Goal: Transaction & Acquisition: Purchase product/service

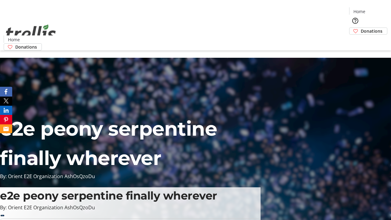
click at [361, 28] on span "Donations" at bounding box center [372, 31] width 22 height 6
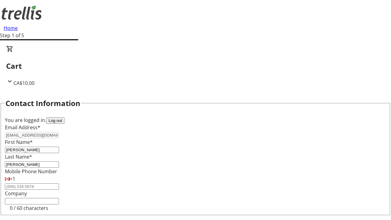
select select "CA"
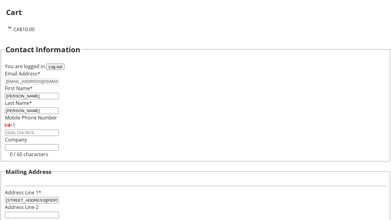
select select "BC"
type input "Kelowna"
type input "V1Y 0C2"
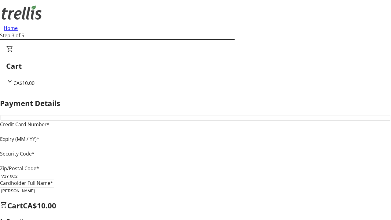
type input "V1Y 0C2"
